Goal: Task Accomplishment & Management: Complete application form

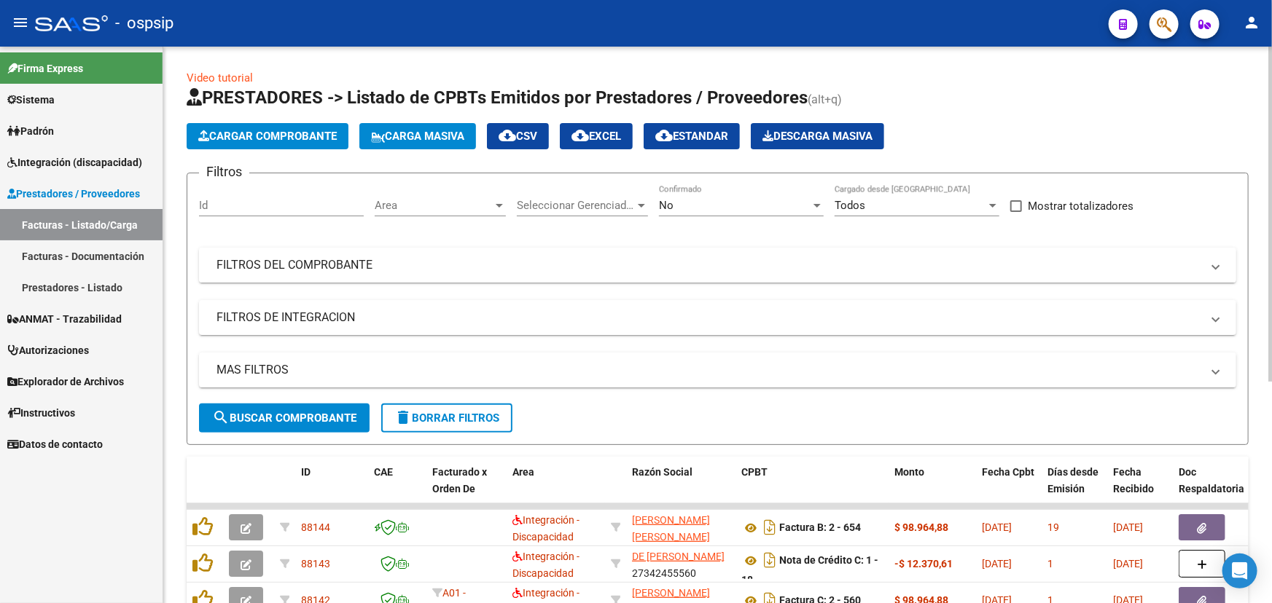
click at [534, 265] on mat-panel-title "FILTROS DEL COMPROBANTE" at bounding box center [708, 265] width 985 height 16
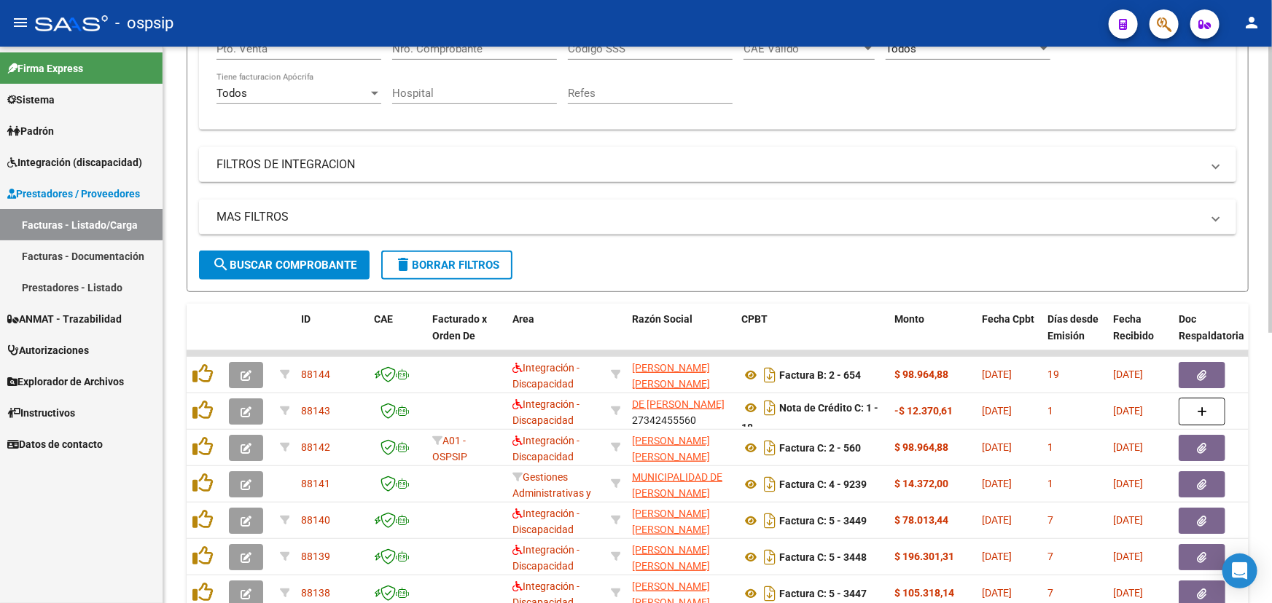
scroll to position [132, 0]
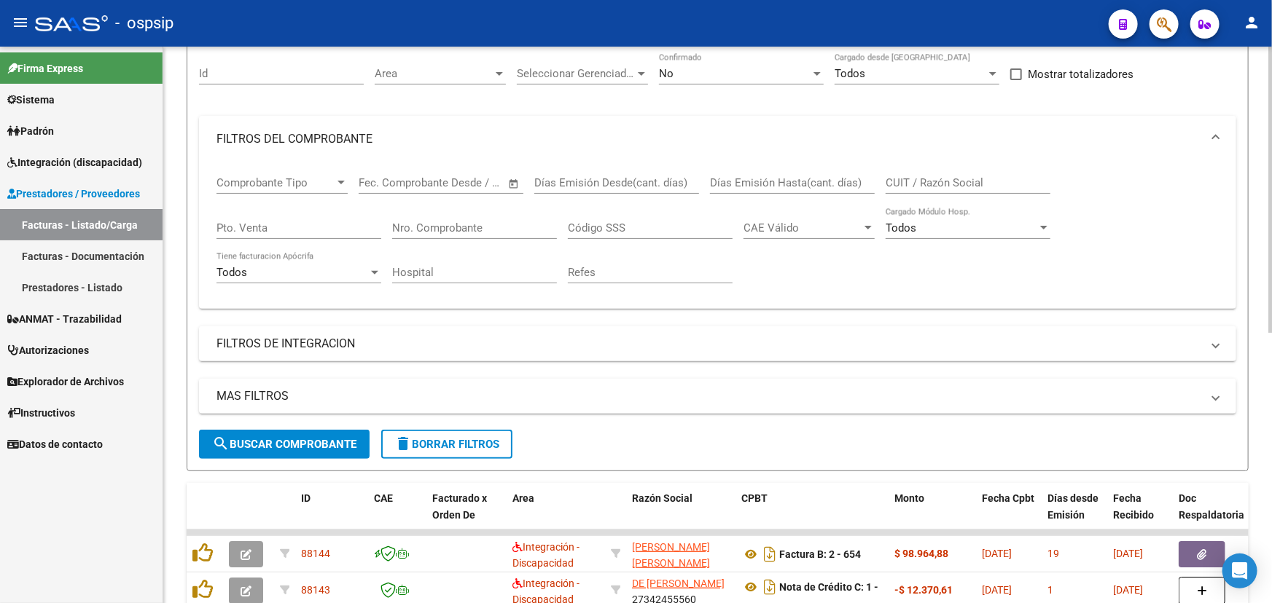
click at [902, 182] on input "CUIT / Razón Social" at bounding box center [967, 182] width 165 height 13
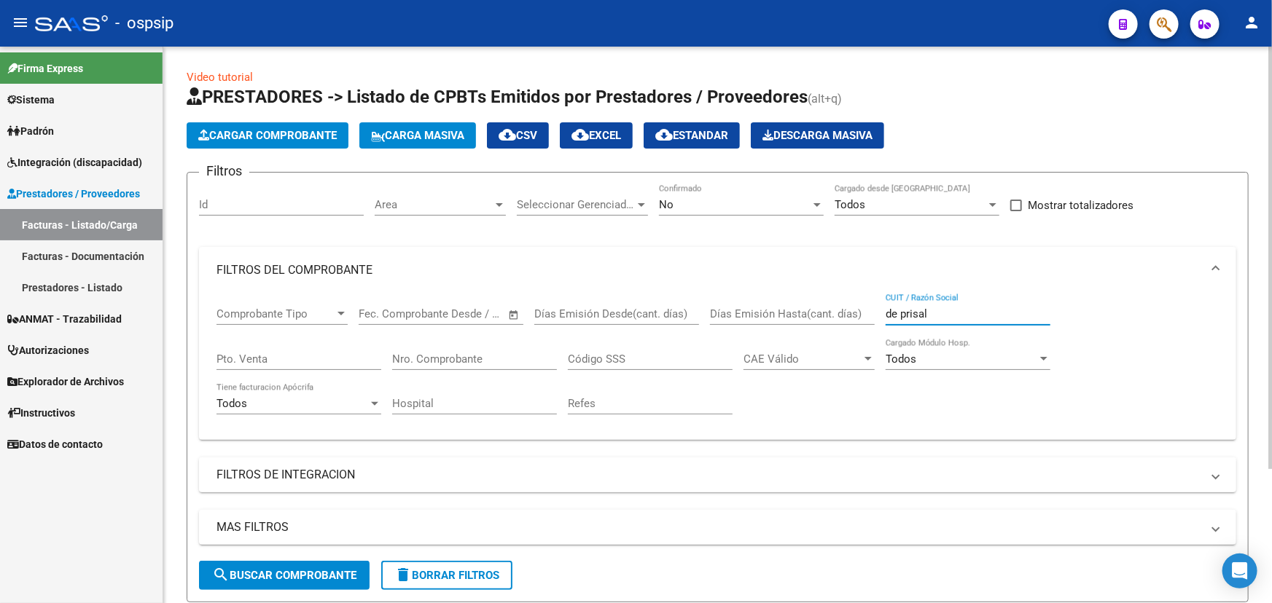
scroll to position [0, 0]
drag, startPoint x: 923, startPoint y: 310, endPoint x: 761, endPoint y: 308, distance: 162.5
click at [770, 310] on div "Comprobante Tipo Comprobante Tipo Start date – End date Fec. Comprobante Desde …" at bounding box center [717, 361] width 1002 height 135
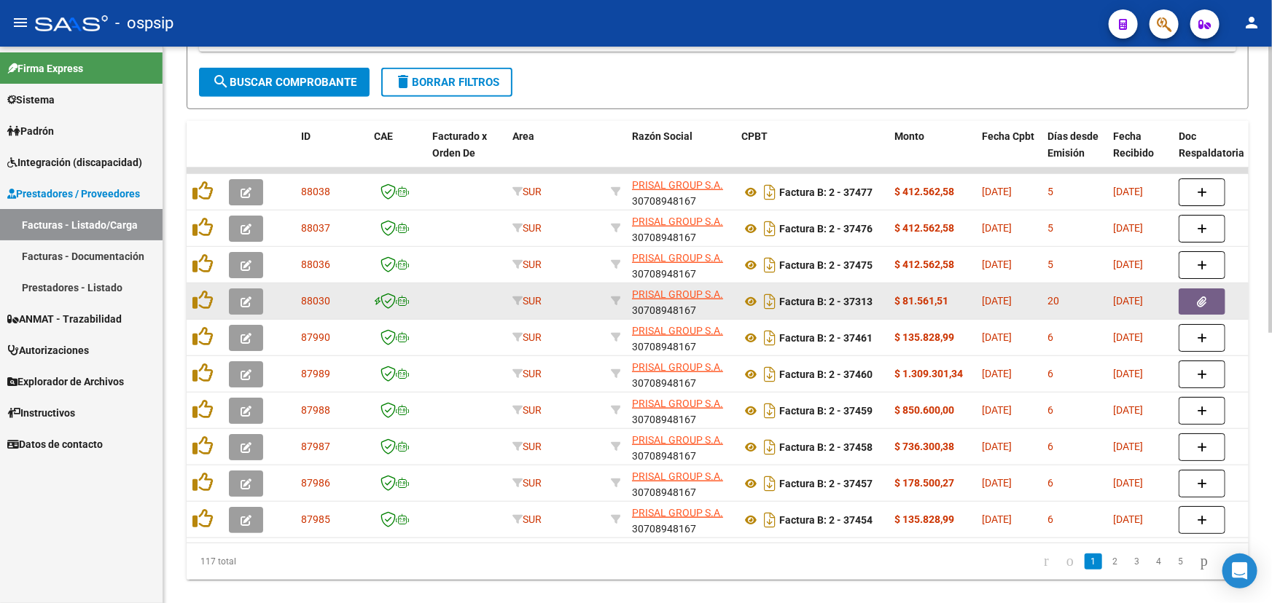
scroll to position [525, 0]
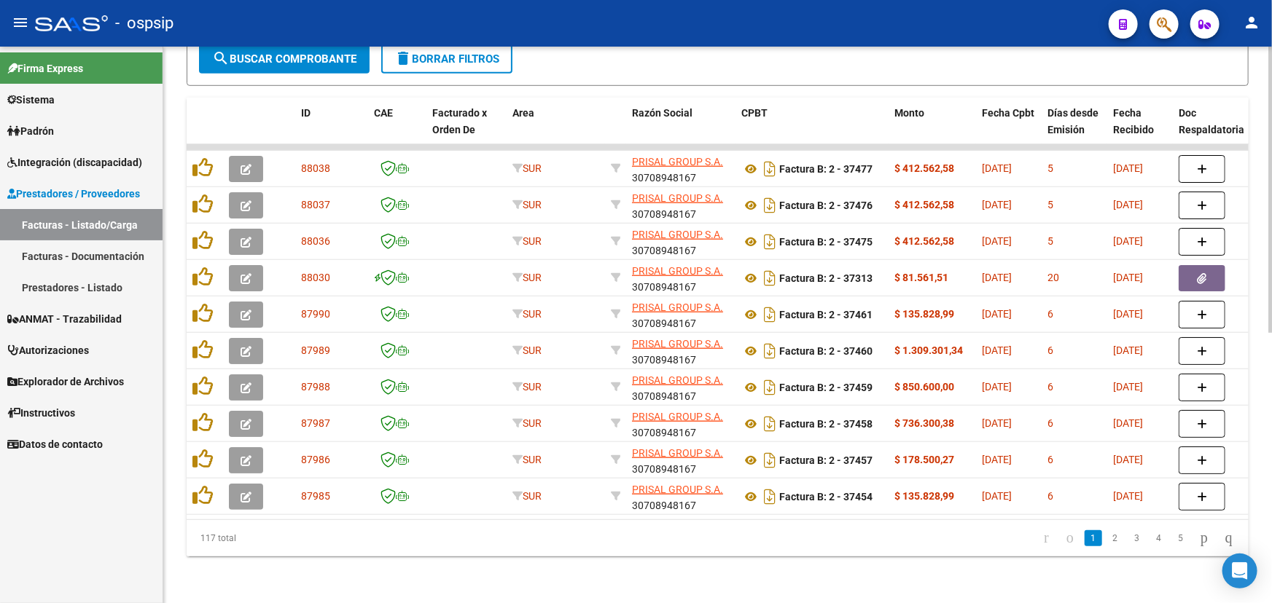
type input "prisal"
click at [474, 519] on datatable-body "88038 SUR PRISAL GROUP S.A. 30708948167 Factura B: 2 - 37477 $ 412.562,58 [DATE…" at bounding box center [718, 331] width 1062 height 375
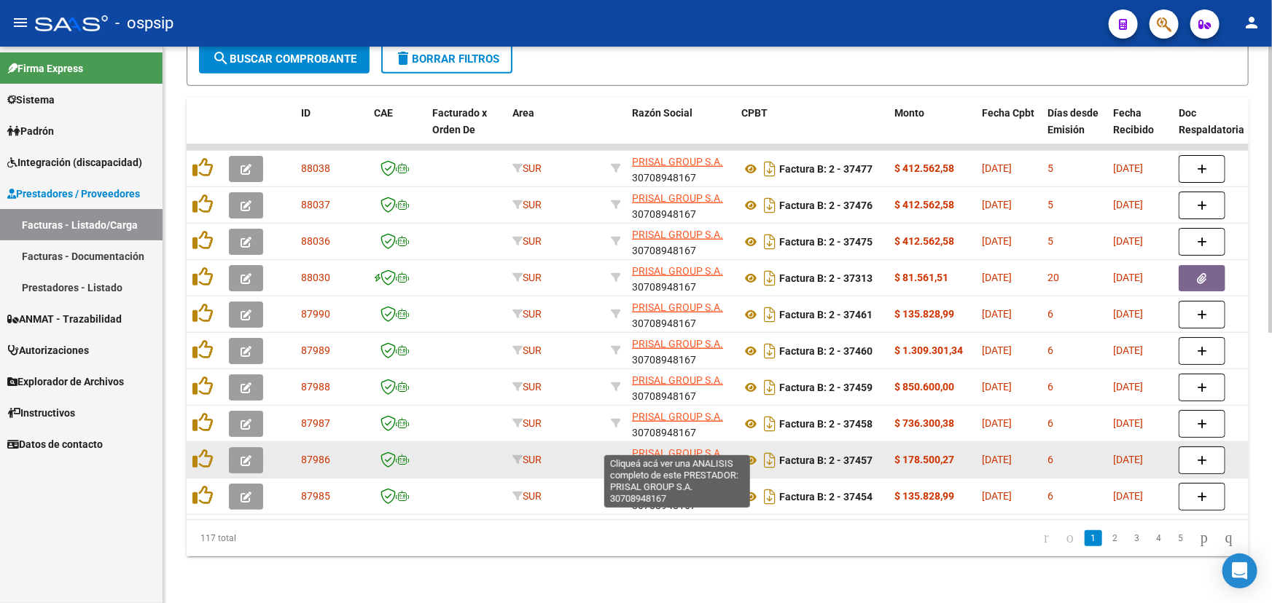
scroll to position [2, 0]
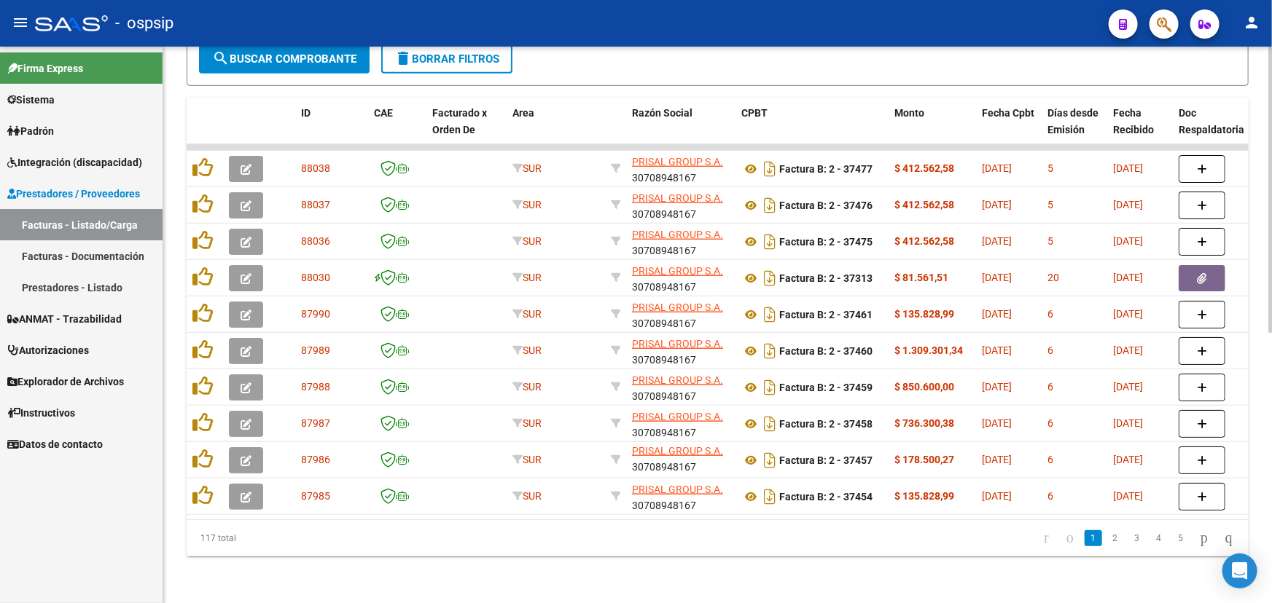
click at [926, 557] on div "Video tutorial PRESTADORES -> Listado de CPBTs Emitidos por Prestadores / Prove…" at bounding box center [717, 66] width 1108 height 1074
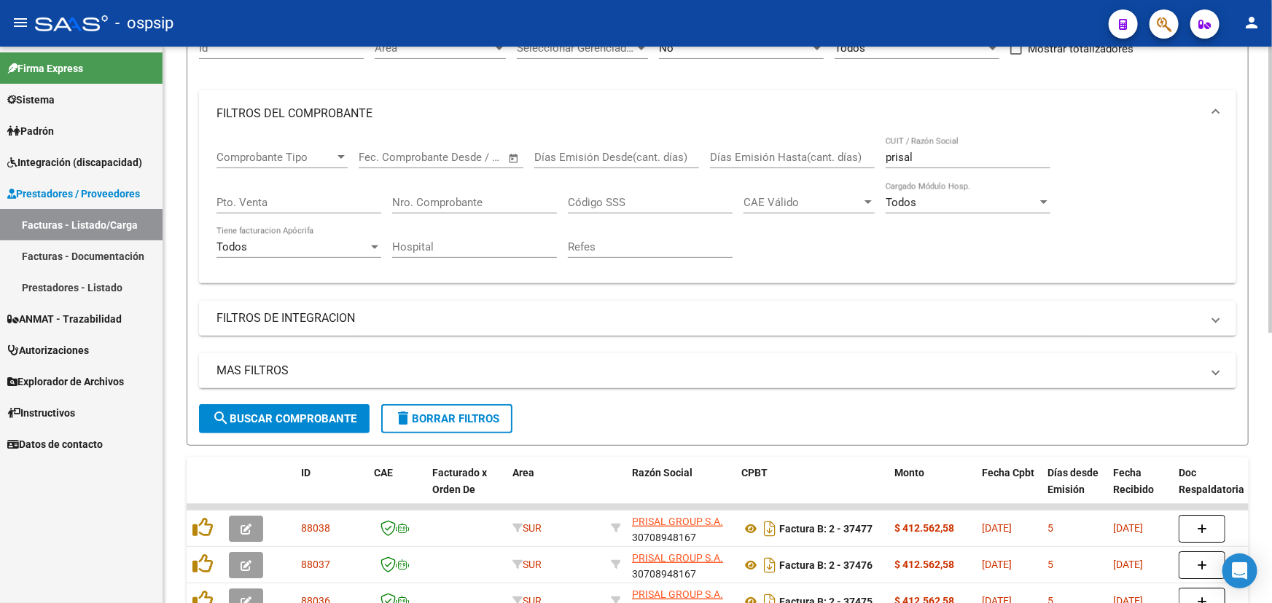
scroll to position [127, 0]
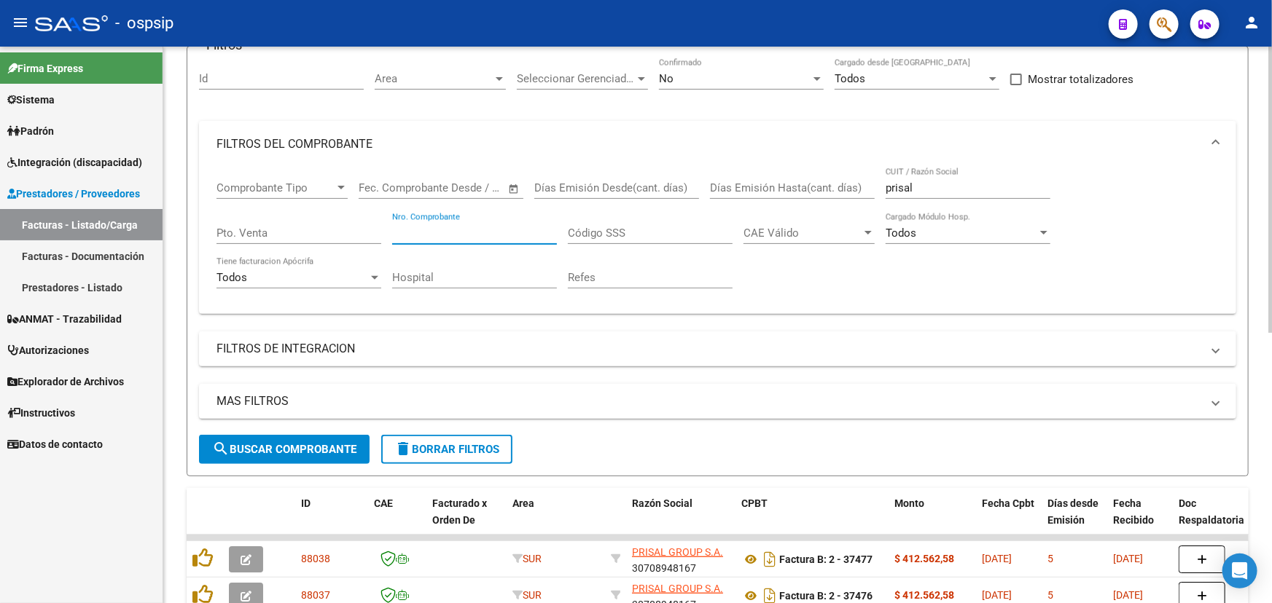
click at [424, 227] on input "Nro. Comprobante" at bounding box center [474, 233] width 165 height 13
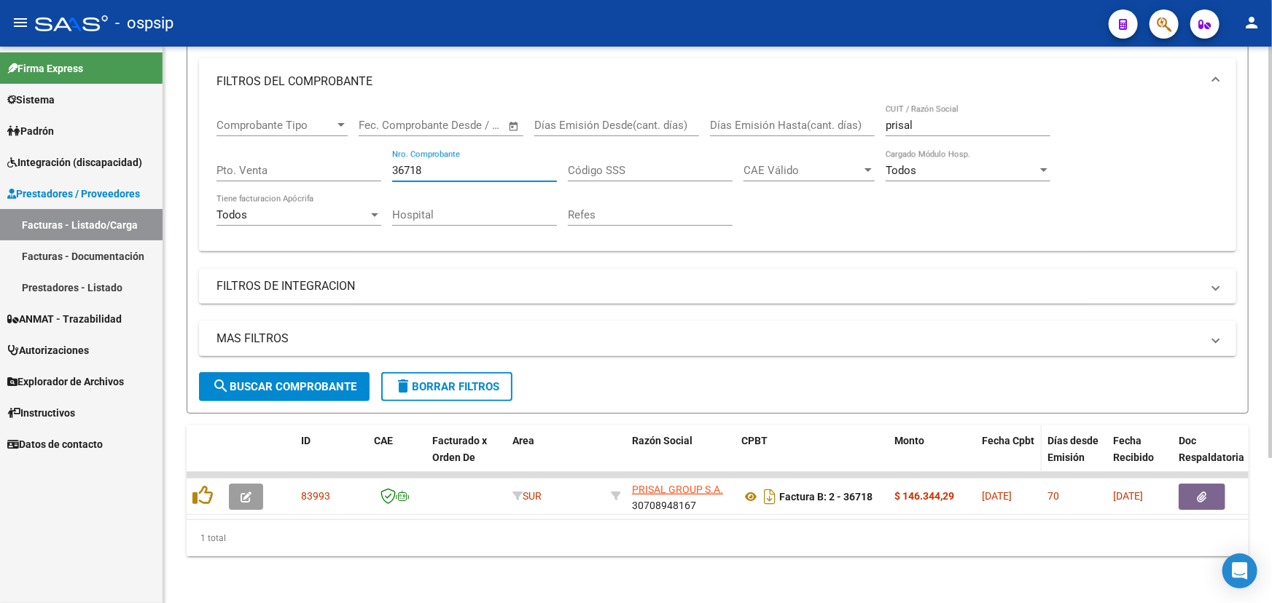
scroll to position [197, 0]
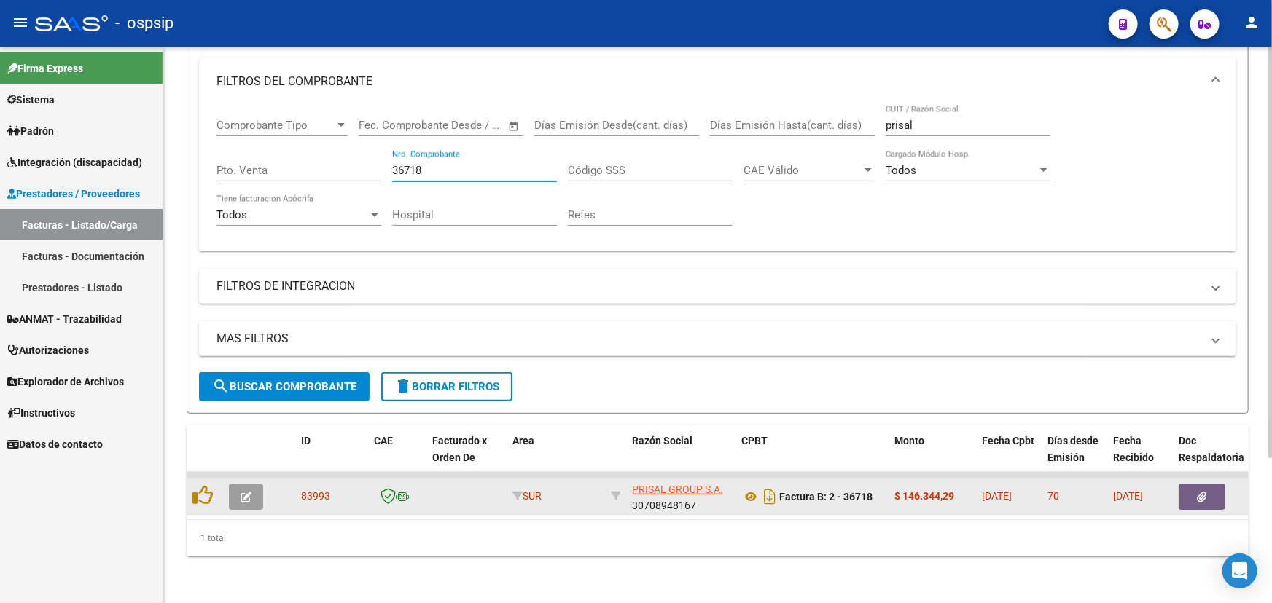
type input "36718"
click at [1199, 492] on icon "button" at bounding box center [1201, 497] width 9 height 11
click at [243, 490] on span "button" at bounding box center [245, 496] width 11 height 13
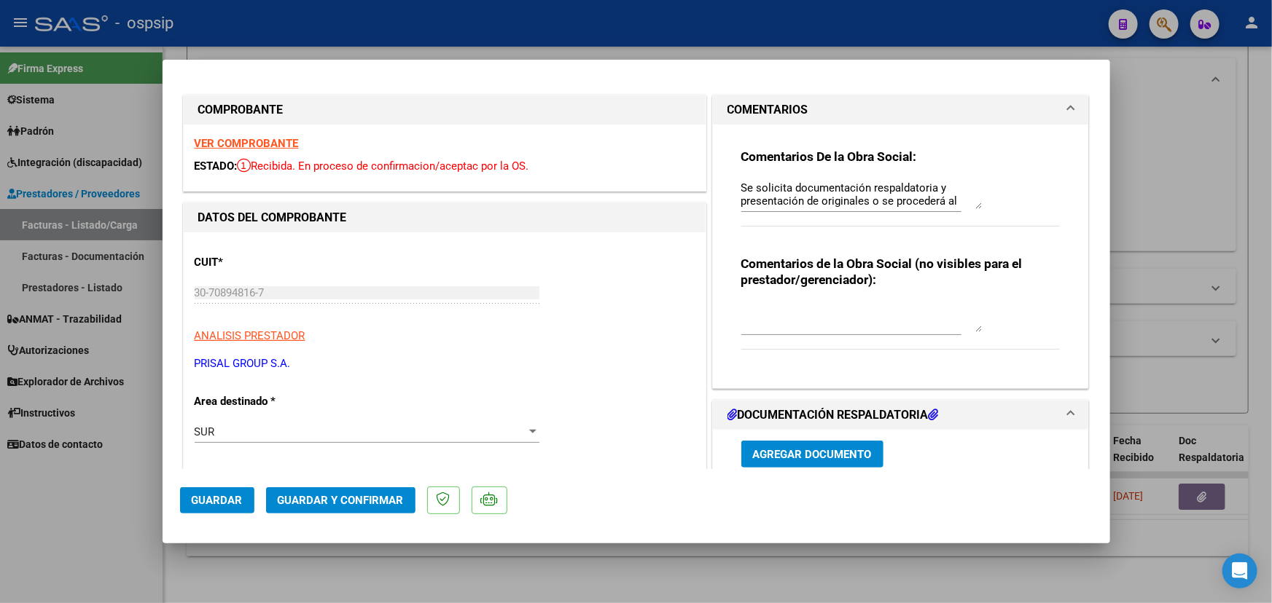
scroll to position [0, 0]
type input "$ 0,00"
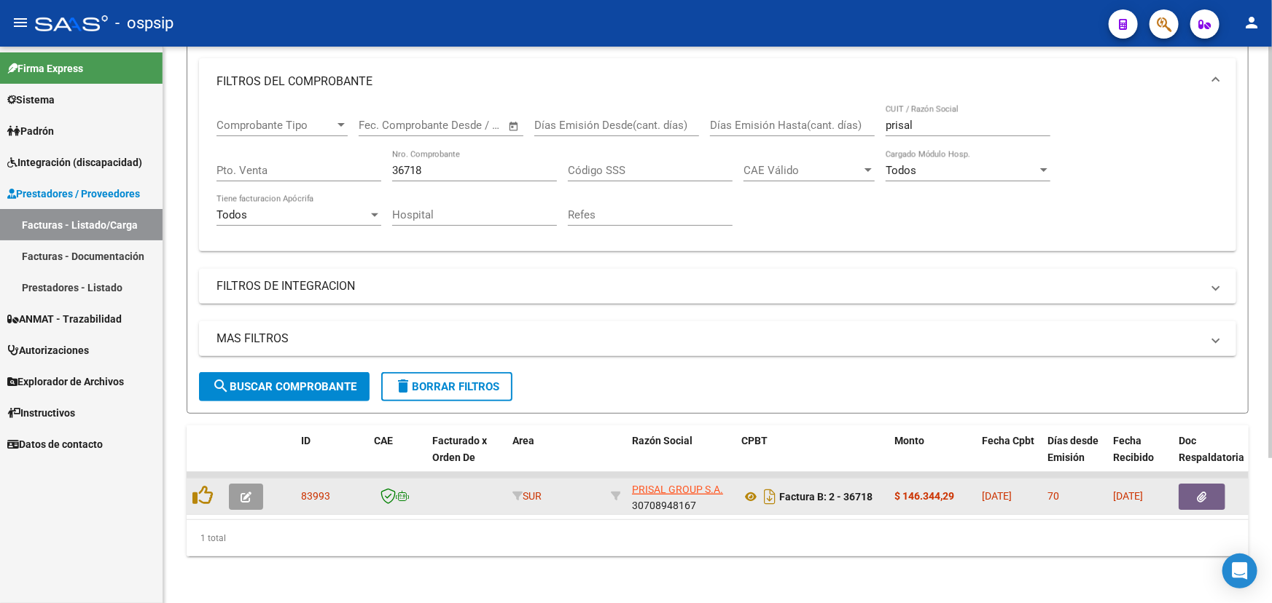
click at [251, 492] on icon "button" at bounding box center [245, 497] width 11 height 11
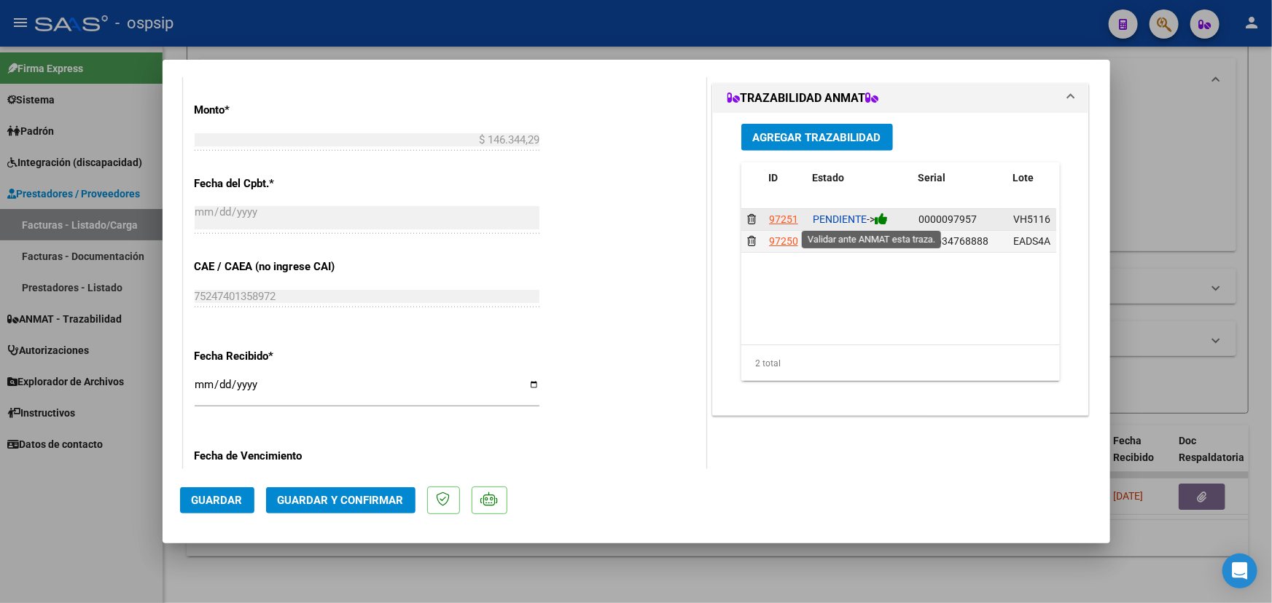
click at [880, 216] on icon at bounding box center [880, 219] width 13 height 14
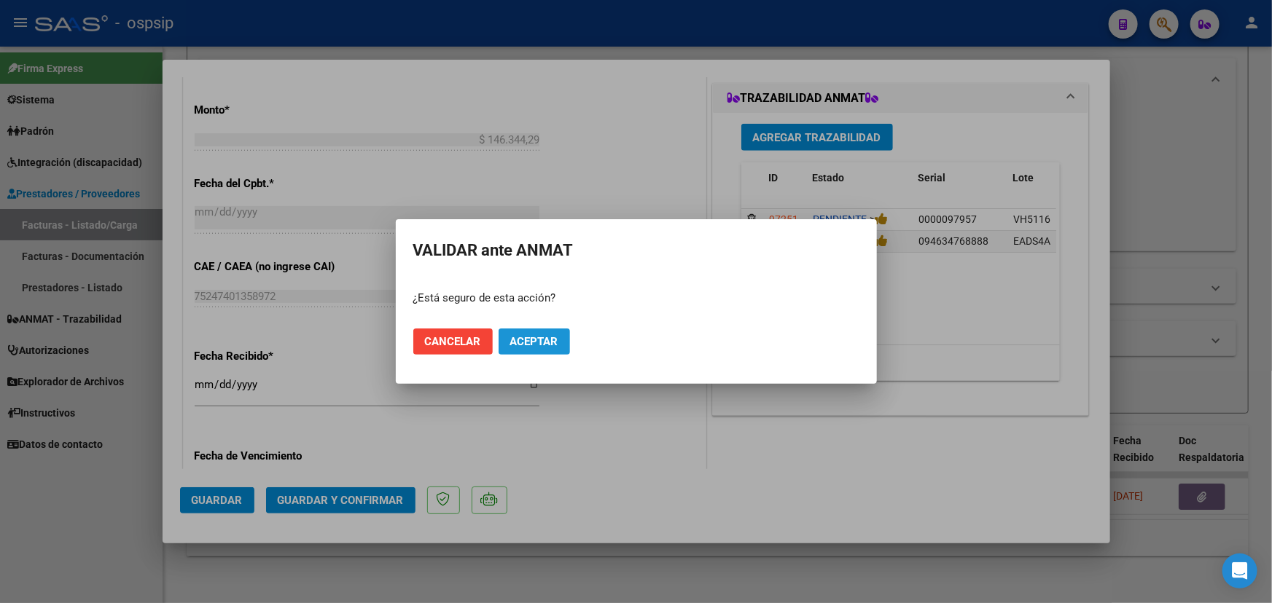
click at [544, 337] on span "Aceptar" at bounding box center [534, 341] width 48 height 13
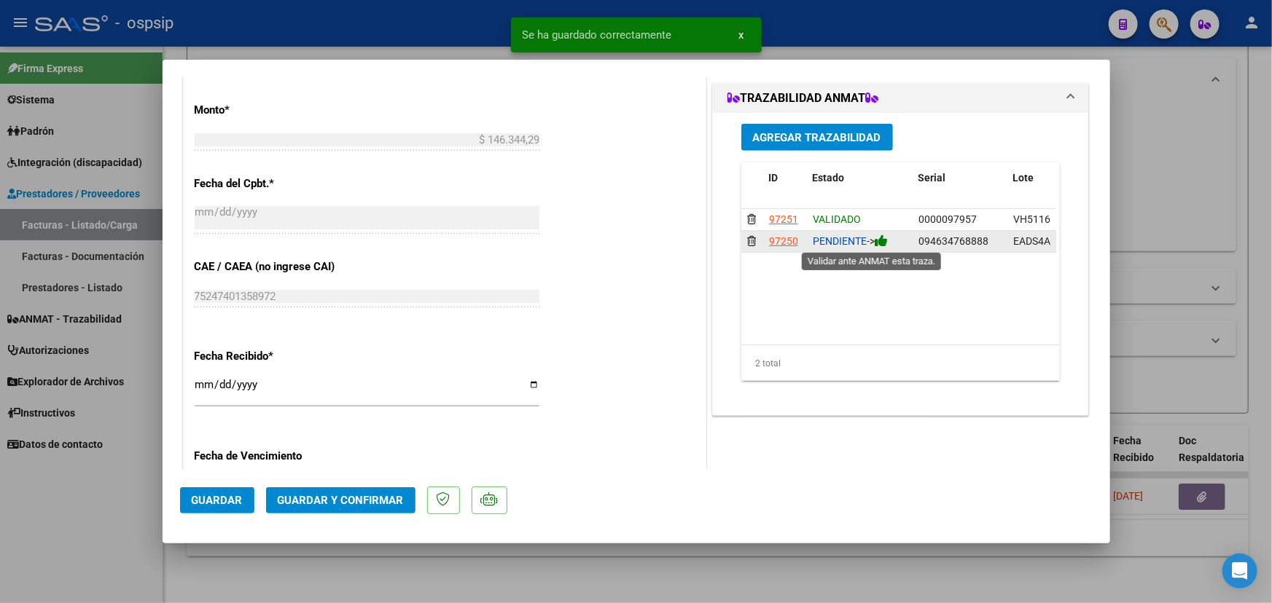
click at [882, 240] on icon at bounding box center [880, 241] width 13 height 14
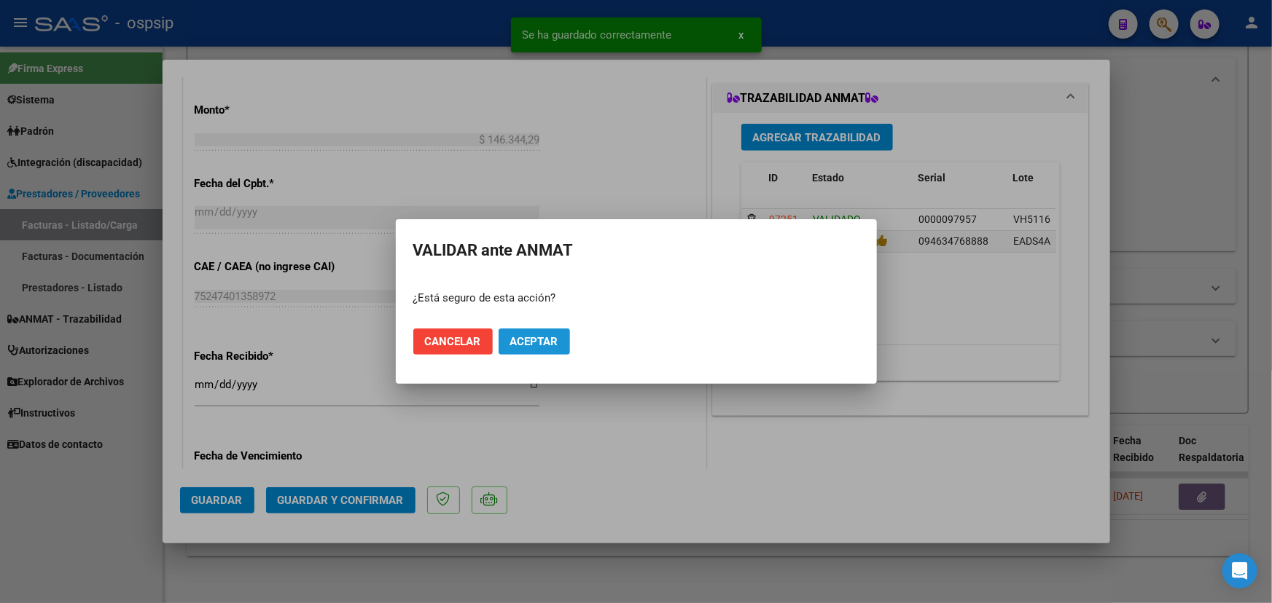
click at [547, 342] on span "Aceptar" at bounding box center [534, 341] width 48 height 13
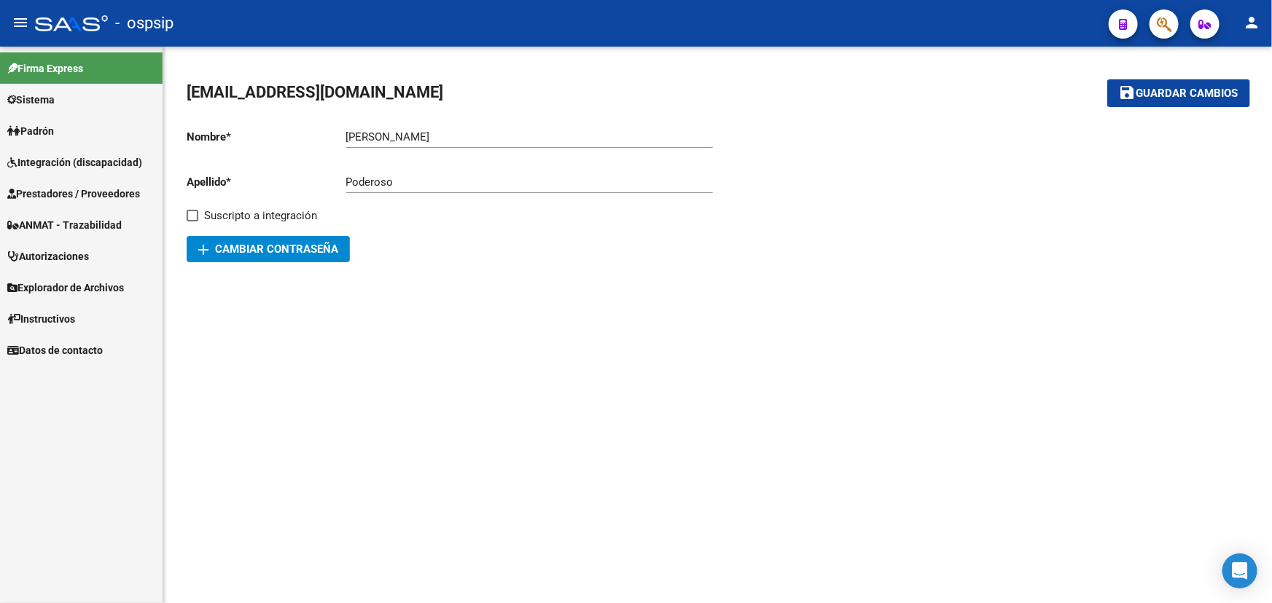
click at [100, 219] on span "ANMAT - Trazabilidad" at bounding box center [64, 225] width 114 height 16
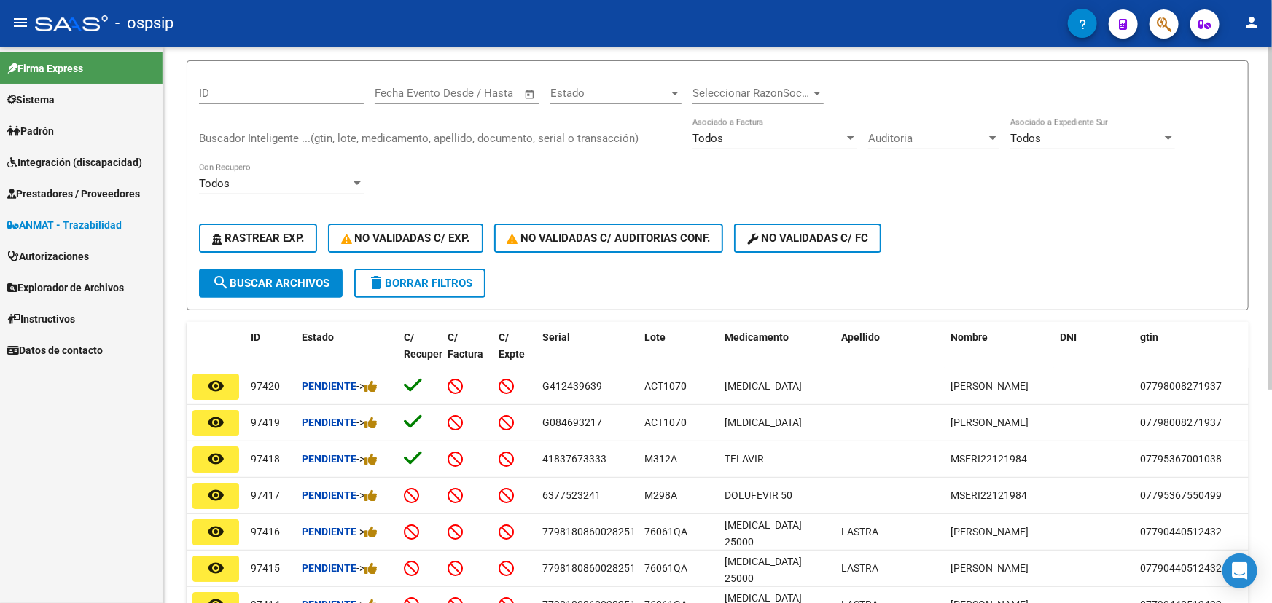
scroll to position [15, 0]
